Goal: Navigation & Orientation: Find specific page/section

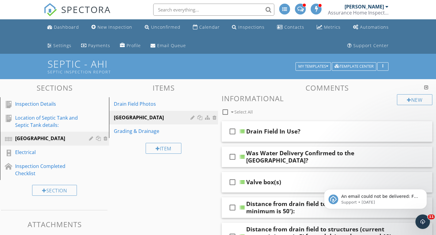
click at [171, 8] on input "text" at bounding box center [213, 10] width 121 height 12
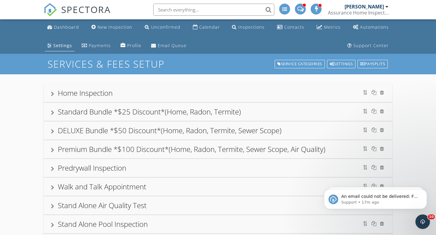
click at [387, 6] on div at bounding box center [386, 6] width 3 height 5
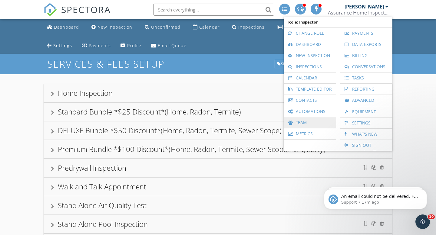
click at [299, 122] on link "Team" at bounding box center [309, 122] width 46 height 11
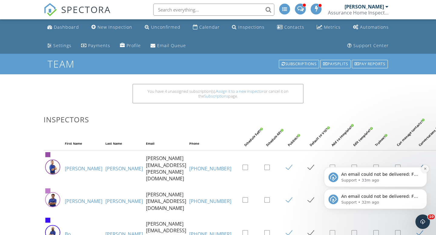
click at [425, 169] on icon "Dismiss notification" at bounding box center [424, 169] width 2 height 2
click at [425, 191] on icon "Dismiss notification" at bounding box center [424, 190] width 3 height 3
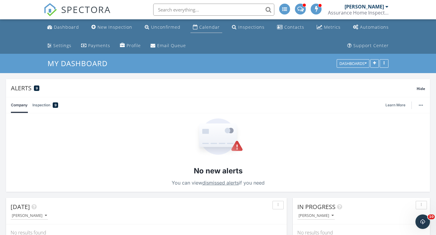
click at [207, 28] on div "Calendar" at bounding box center [209, 27] width 21 height 6
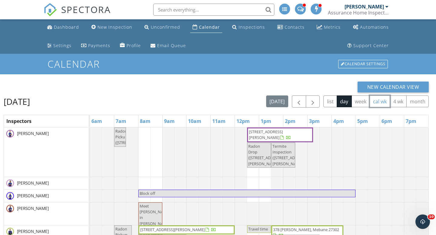
click at [380, 101] on button "cal wk" at bounding box center [379, 102] width 21 height 12
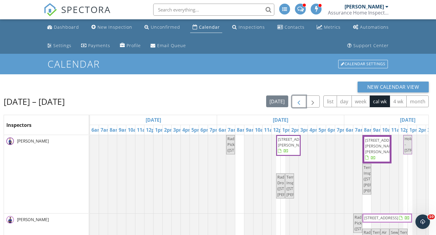
click at [300, 101] on span "button" at bounding box center [298, 101] width 7 height 7
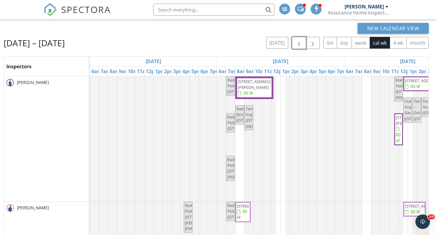
scroll to position [60, 0]
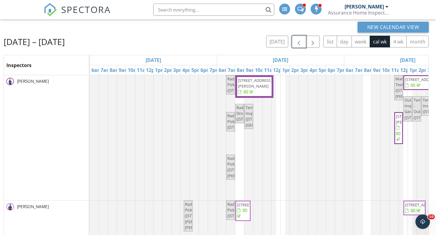
click at [299, 44] on span "button" at bounding box center [298, 41] width 7 height 7
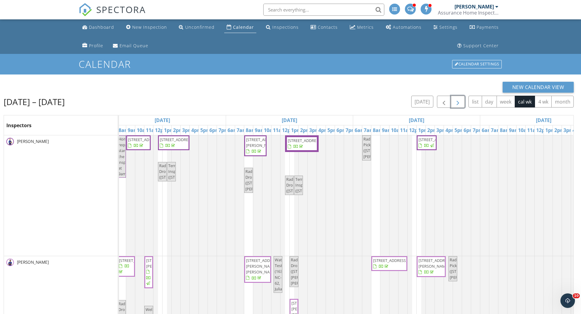
click at [435, 100] on span "button" at bounding box center [457, 101] width 7 height 7
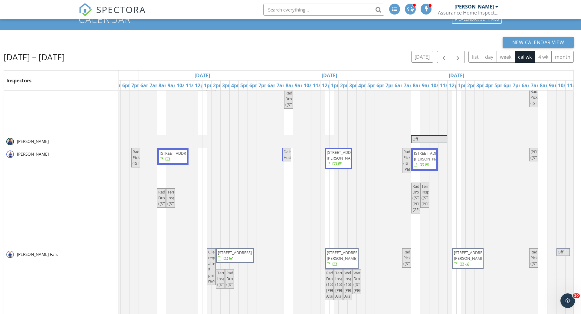
click at [435, 5] on div "[PERSON_NAME]" at bounding box center [476, 7] width 44 height 6
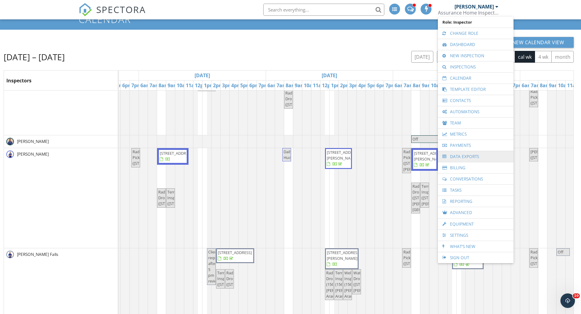
click at [435, 155] on link "Data Exports" at bounding box center [476, 156] width 70 height 11
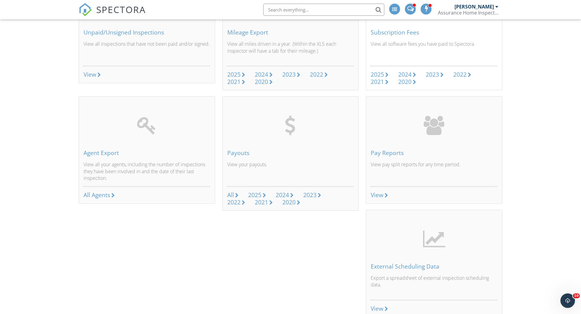
scroll to position [228, 0]
click at [384, 152] on div "Pay Reports" at bounding box center [434, 153] width 127 height 7
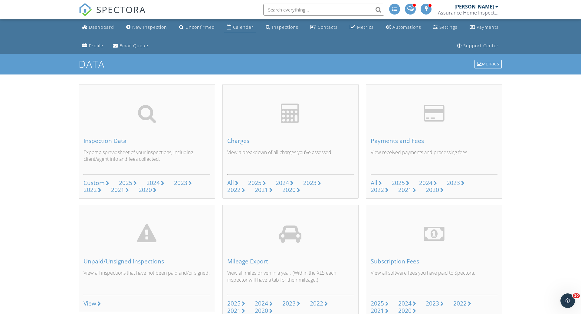
click at [240, 28] on div "Calendar" at bounding box center [243, 27] width 21 height 6
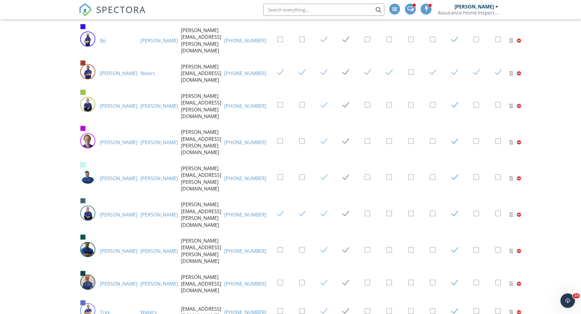
scroll to position [188, 0]
